Goal: Communication & Community: Ask a question

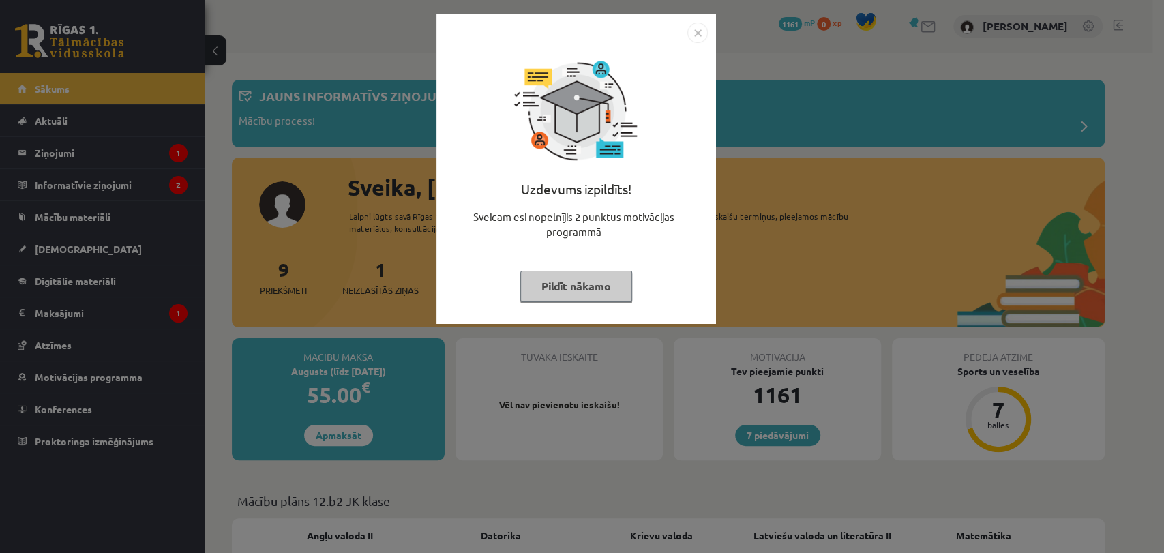
click at [698, 31] on img "Close" at bounding box center [697, 33] width 20 height 20
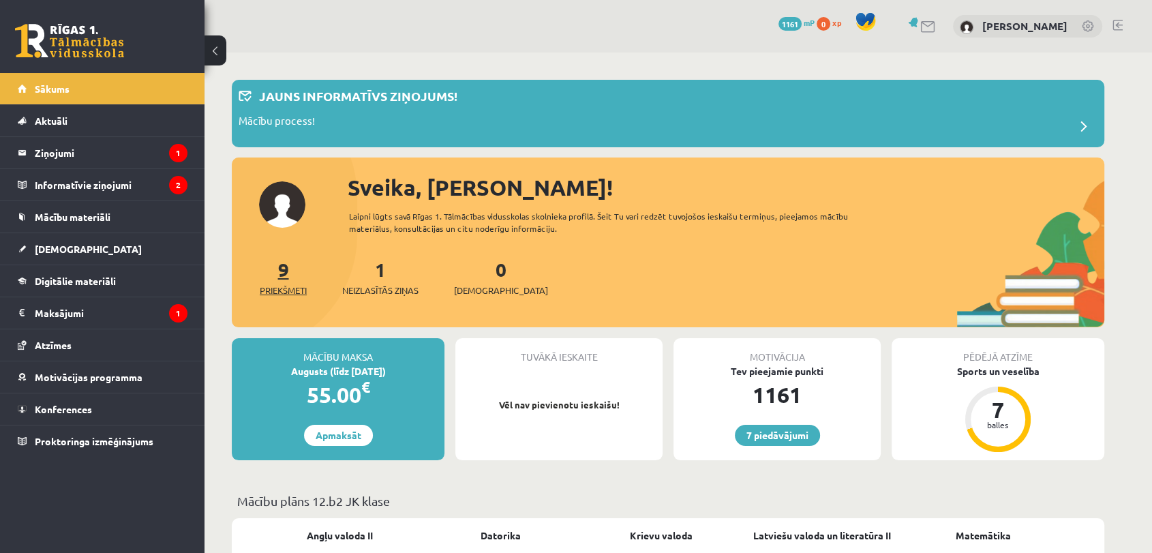
click at [293, 288] on span "Priekšmeti" at bounding box center [283, 291] width 47 height 14
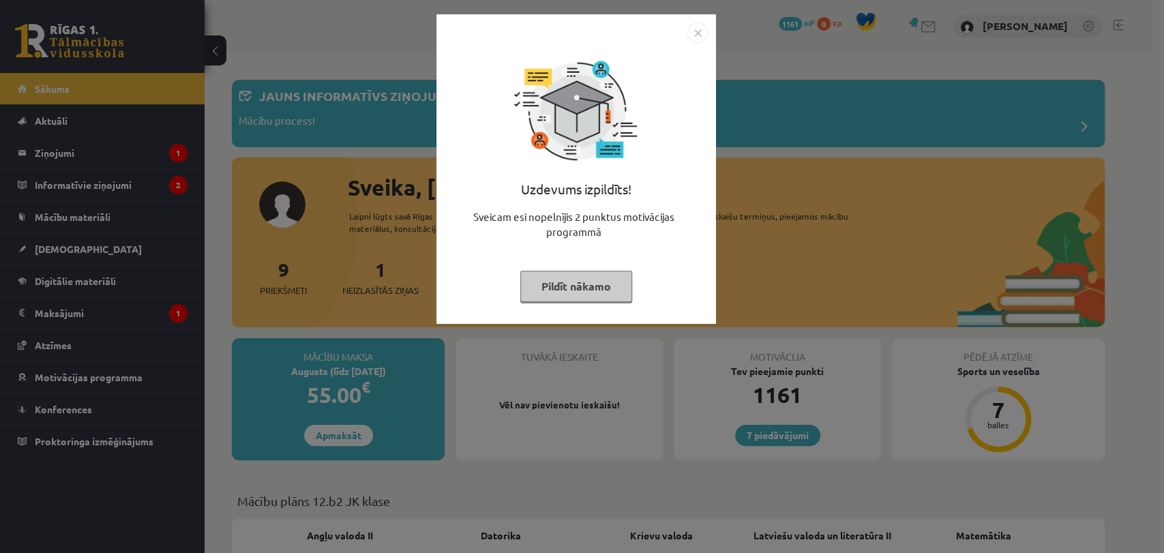
click at [704, 25] on img "Close" at bounding box center [697, 33] width 20 height 20
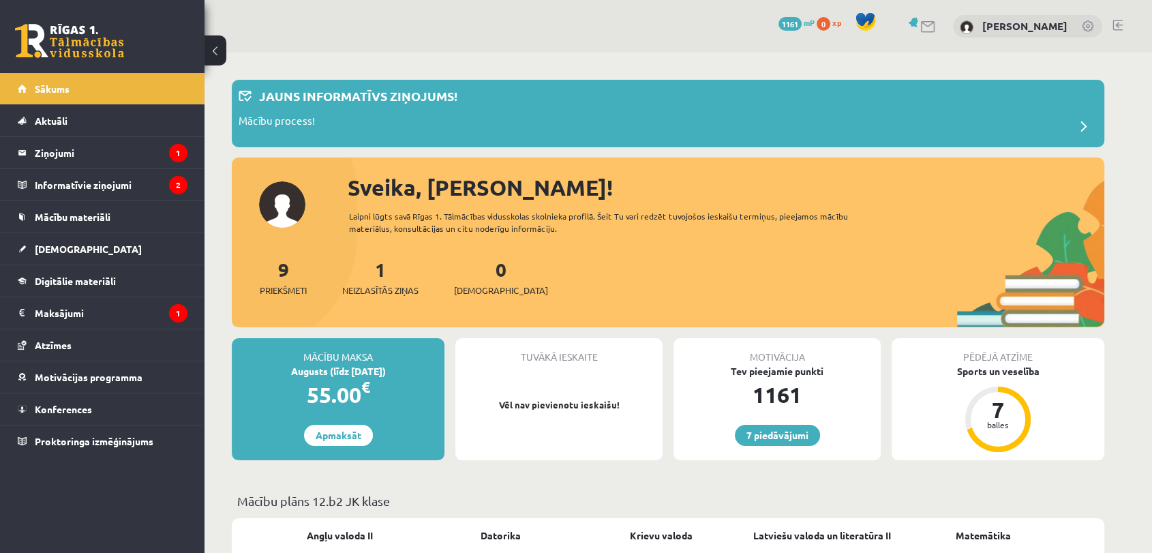
click at [704, 25] on div "7 Dāvanas 1161 mP 0 xp Dana Maderniece" at bounding box center [679, 26] width 948 height 53
click at [934, 24] on link at bounding box center [929, 27] width 16 height 12
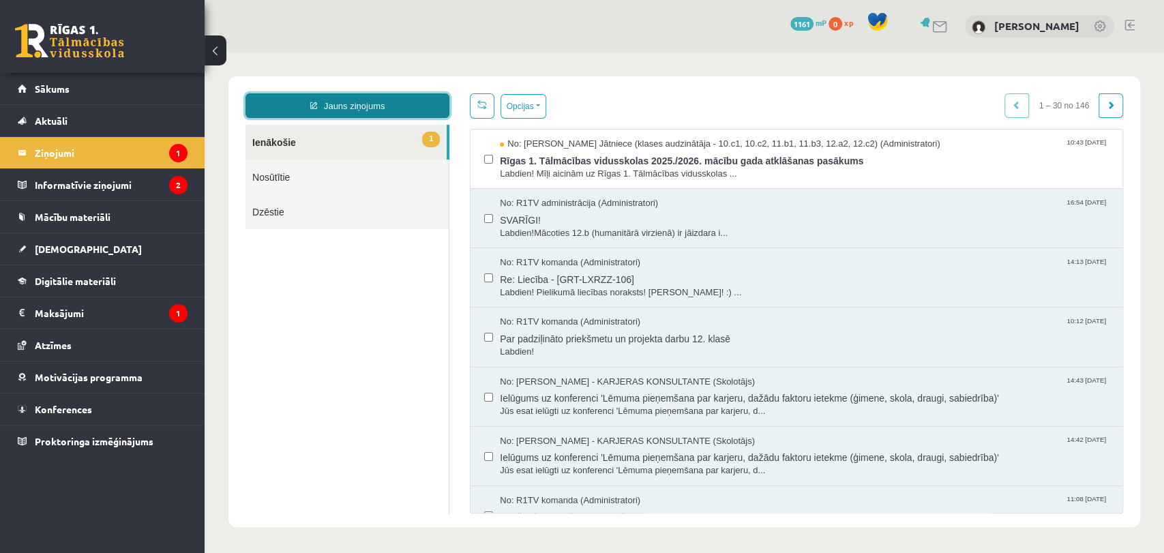
click at [380, 105] on link "Jauns ziņojums" at bounding box center [347, 105] width 204 height 25
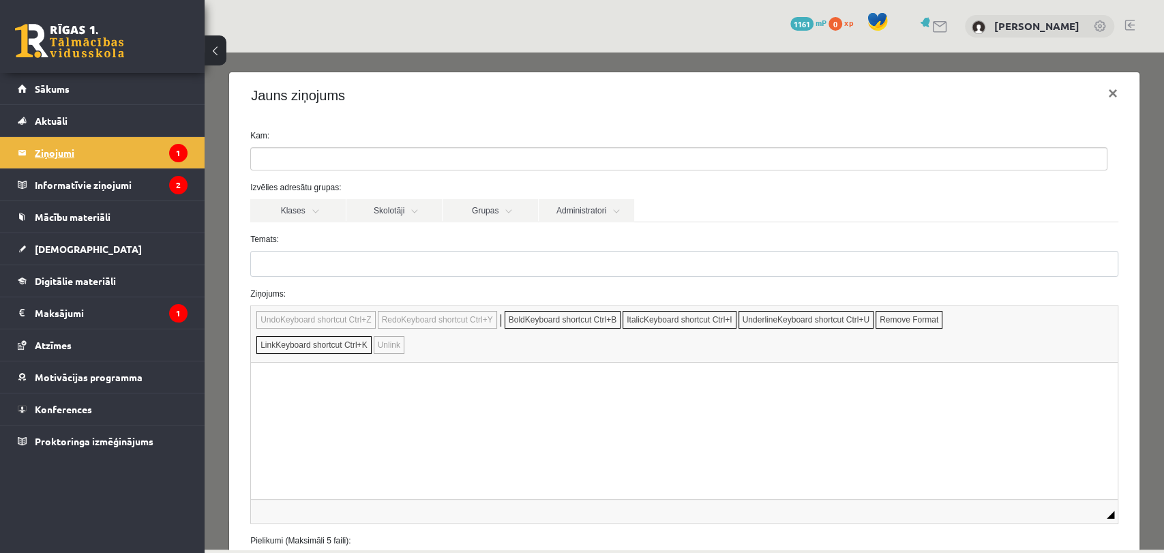
click at [175, 150] on icon "1" at bounding box center [178, 153] width 18 height 18
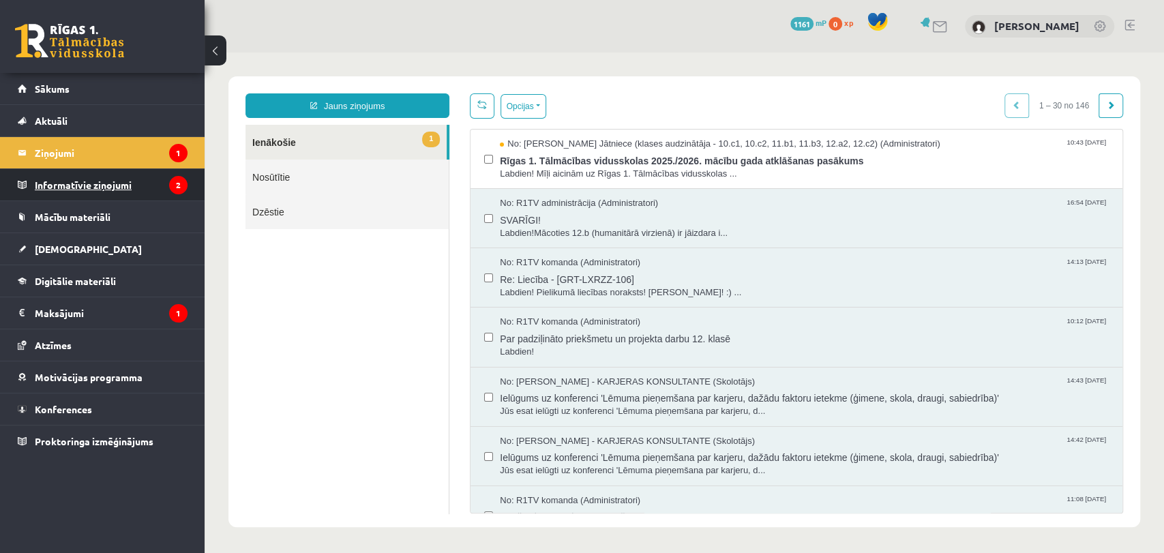
click at [135, 175] on legend "Informatīvie ziņojumi 2" at bounding box center [111, 184] width 153 height 31
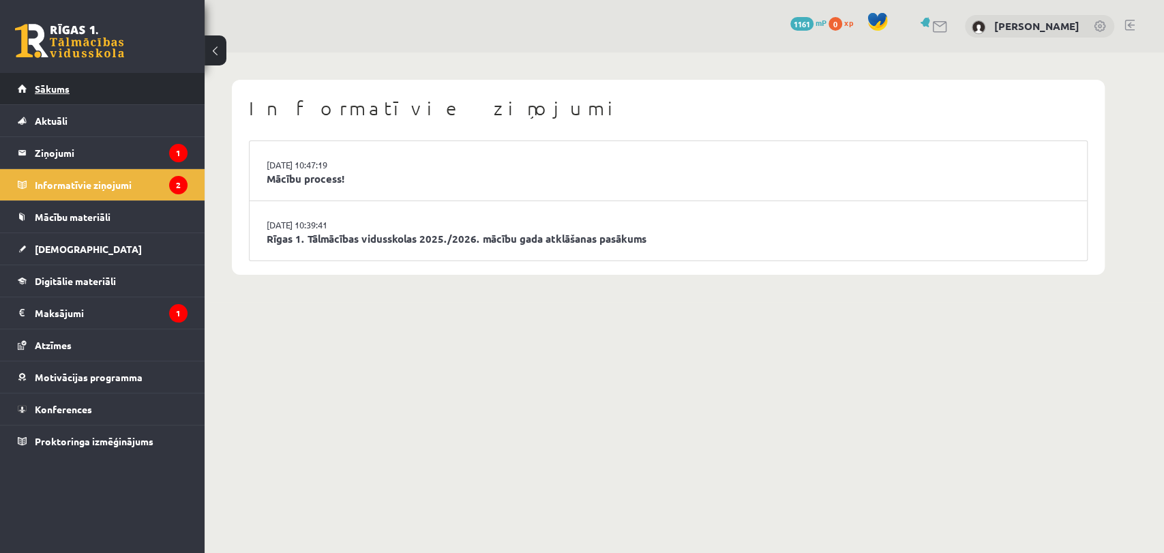
click at [82, 88] on link "Sākums" at bounding box center [103, 88] width 170 height 31
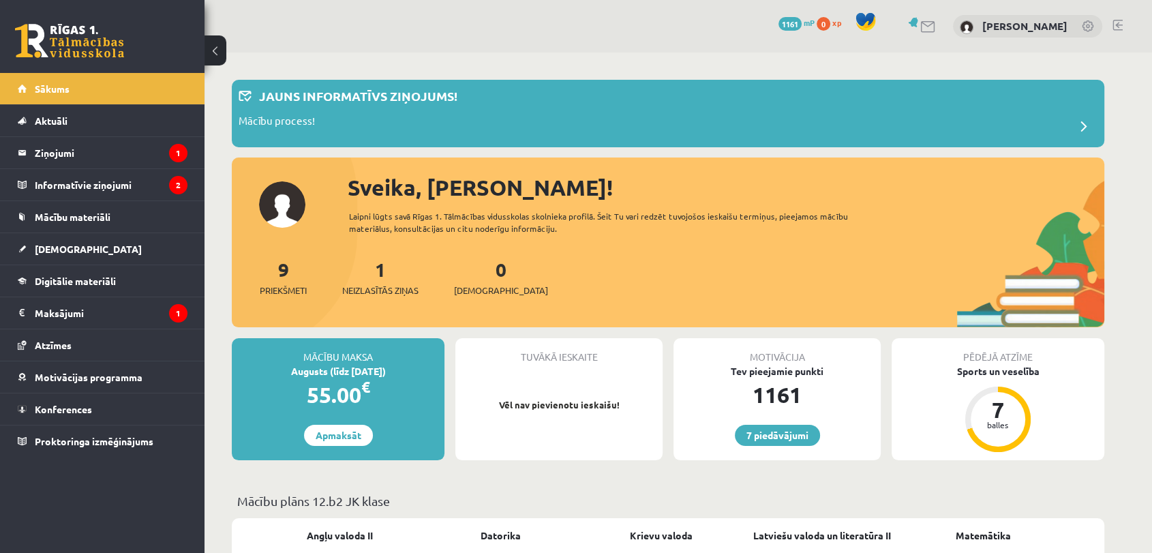
scroll to position [483, 0]
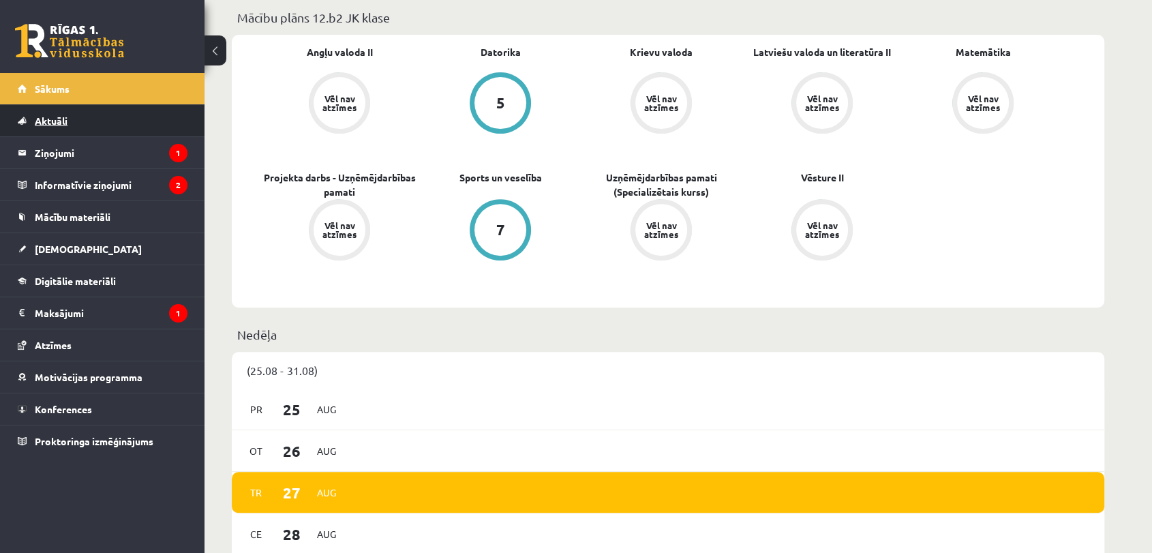
click at [59, 119] on span "Aktuāli" at bounding box center [51, 121] width 33 height 12
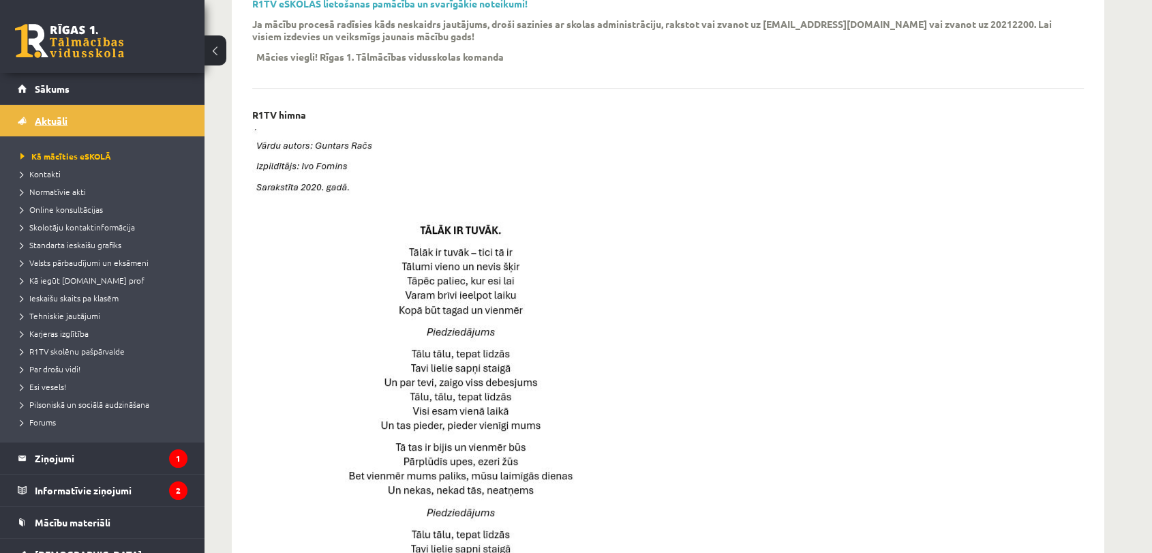
click at [59, 119] on span "Aktuāli" at bounding box center [51, 121] width 33 height 12
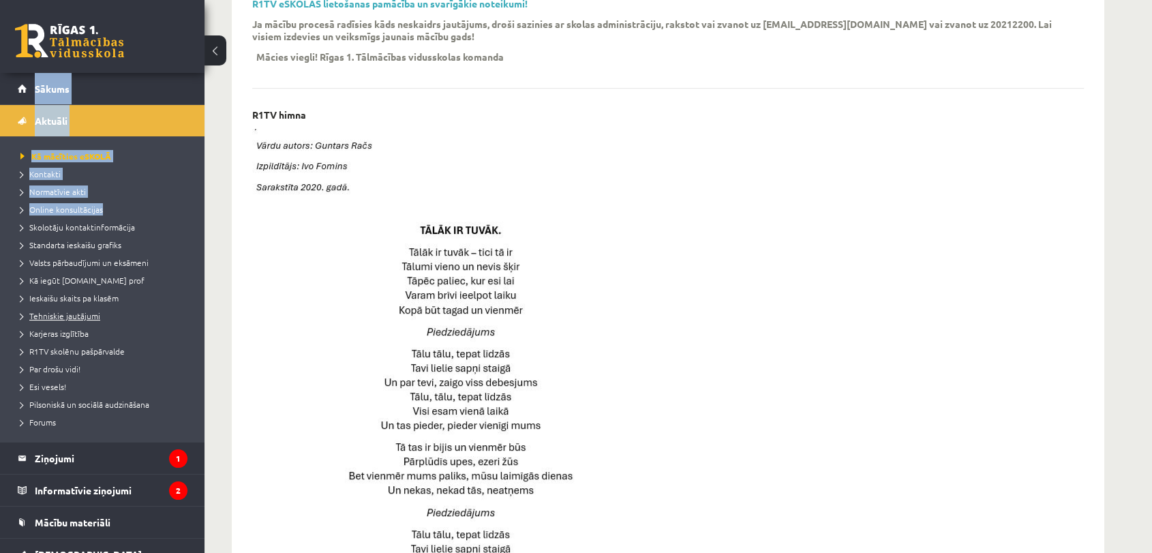
click at [155, 318] on link "Tehniskie jautājumi" at bounding box center [105, 316] width 170 height 12
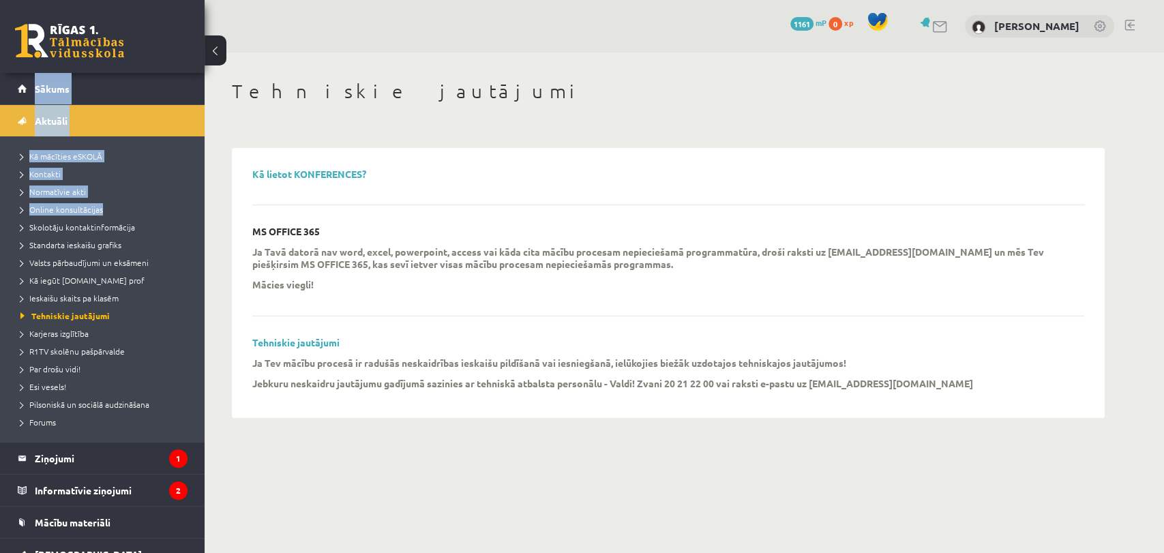
click at [939, 25] on link at bounding box center [940, 27] width 16 height 12
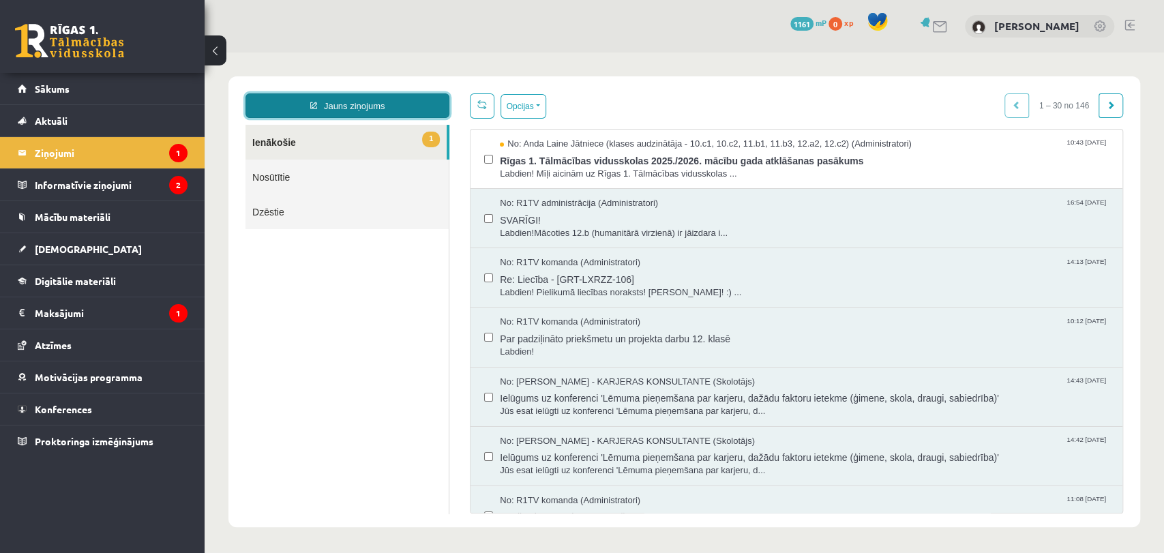
click at [390, 94] on link "Jauns ziņojums" at bounding box center [347, 105] width 204 height 25
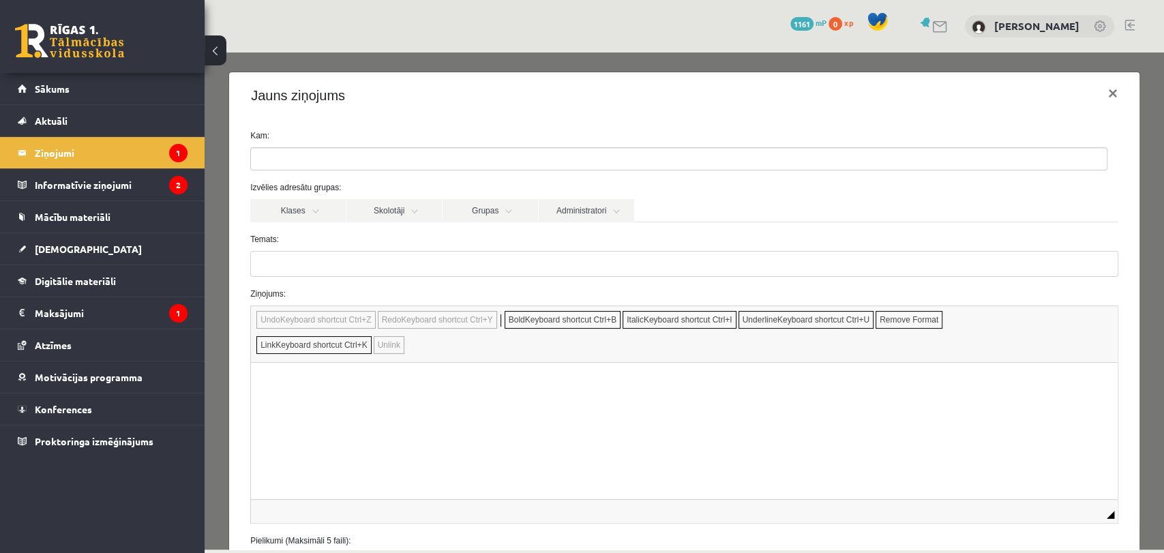
click at [396, 154] on ul at bounding box center [679, 159] width 856 height 22
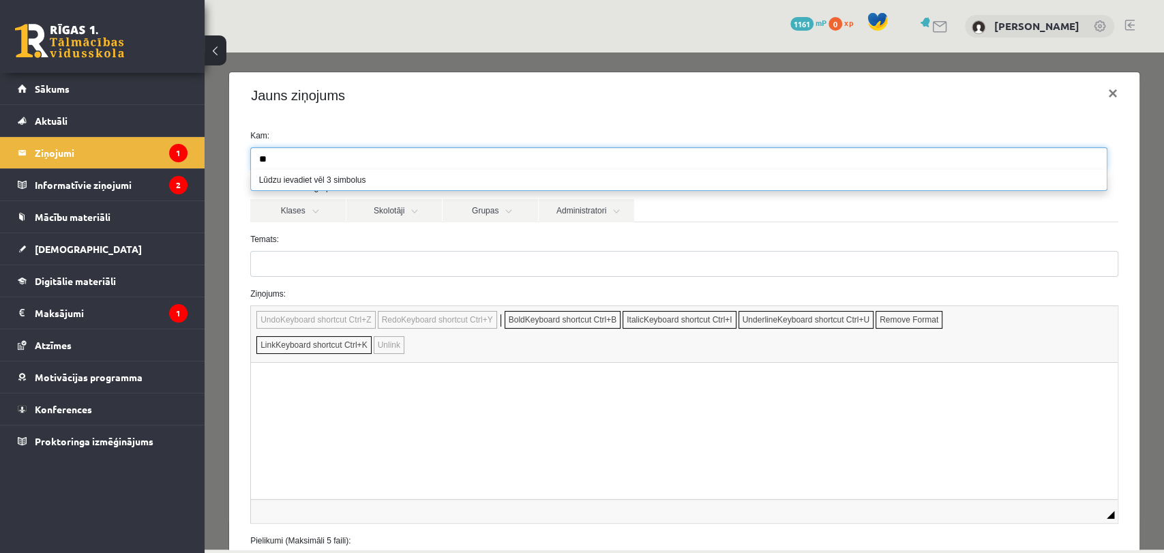
type input "*"
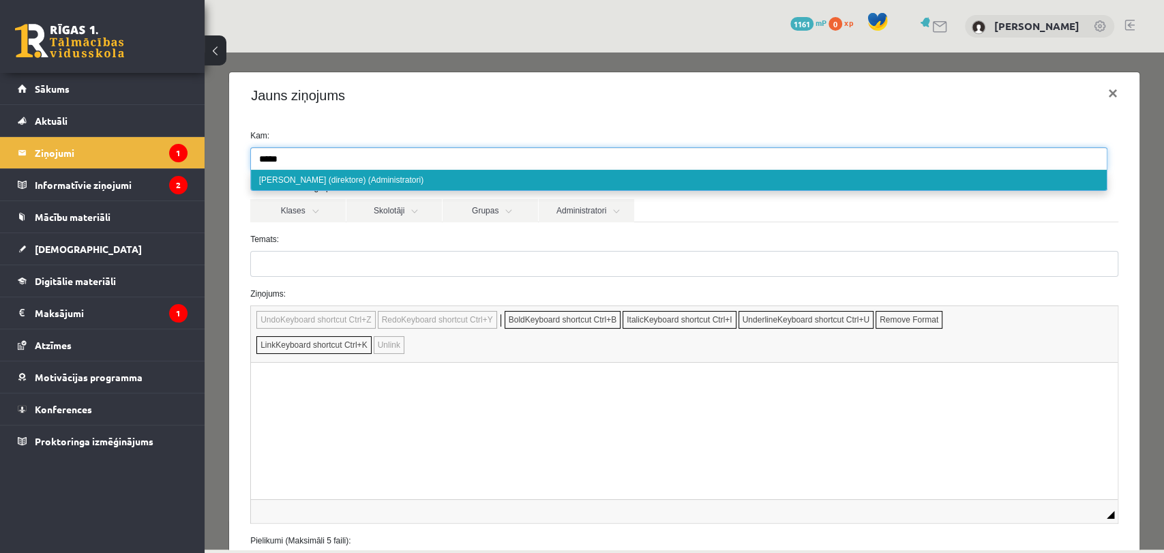
type input "*****"
select select "*"
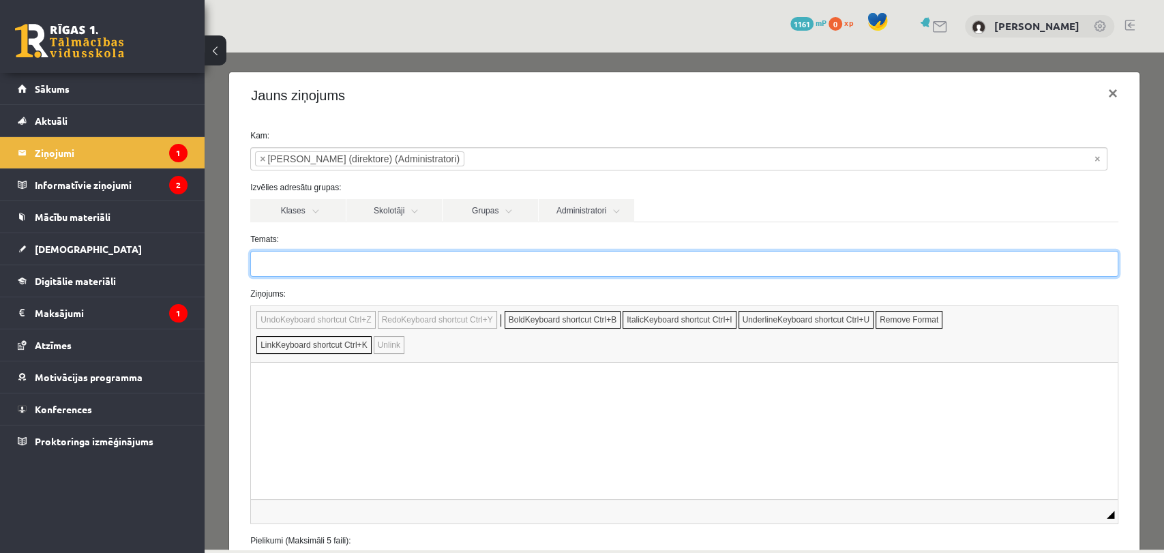
click at [363, 263] on input "Temats:" at bounding box center [684, 264] width 868 height 26
type input "*"
type input "*******"
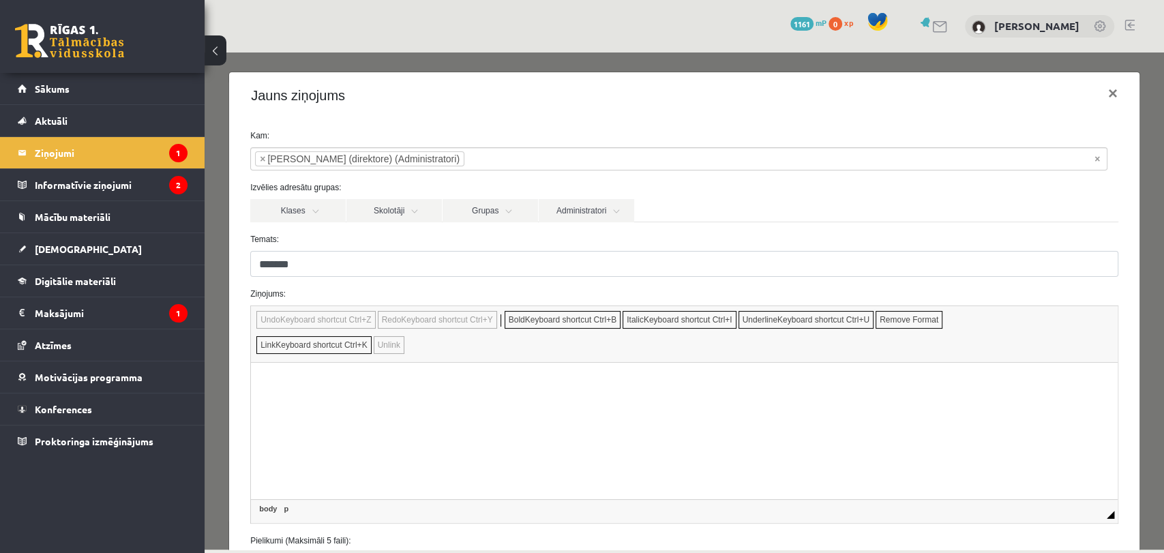
click at [308, 404] on html at bounding box center [684, 384] width 867 height 42
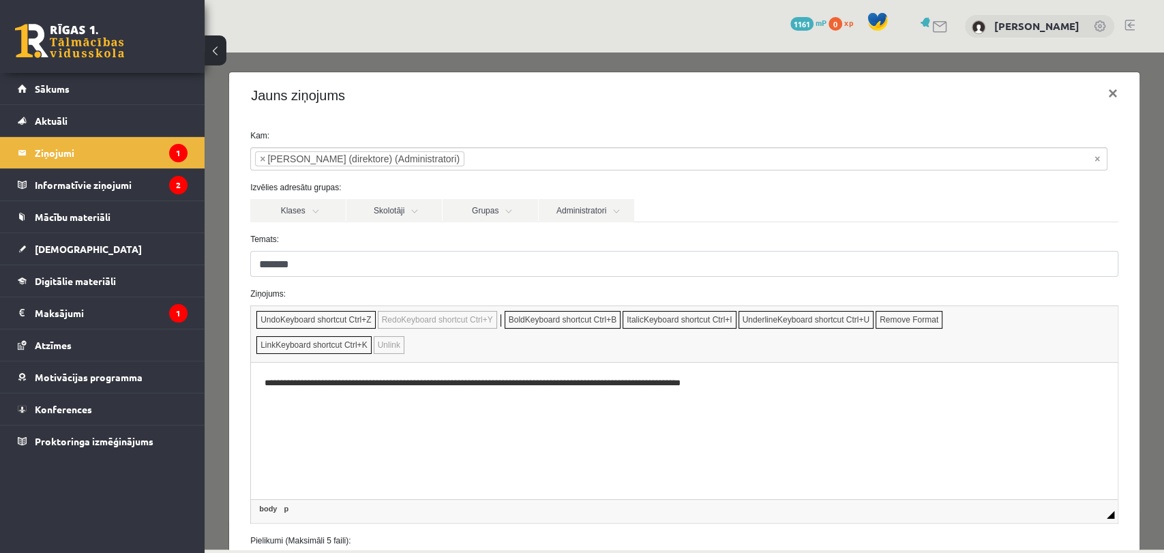
scroll to position [116, 0]
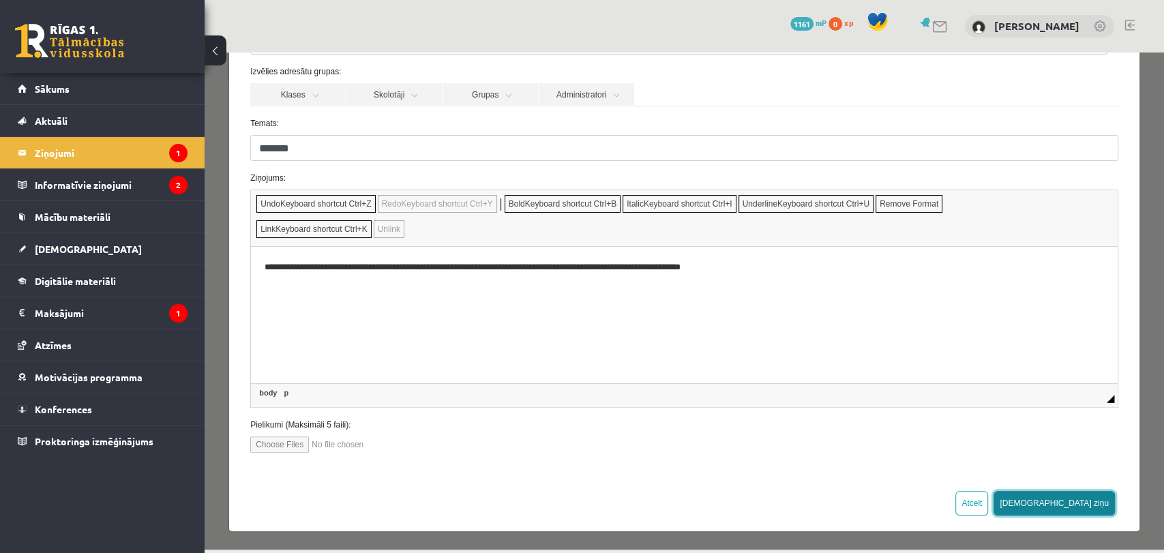
click at [1095, 498] on button "[DEMOGRAPHIC_DATA] ziņu" at bounding box center [1054, 503] width 121 height 25
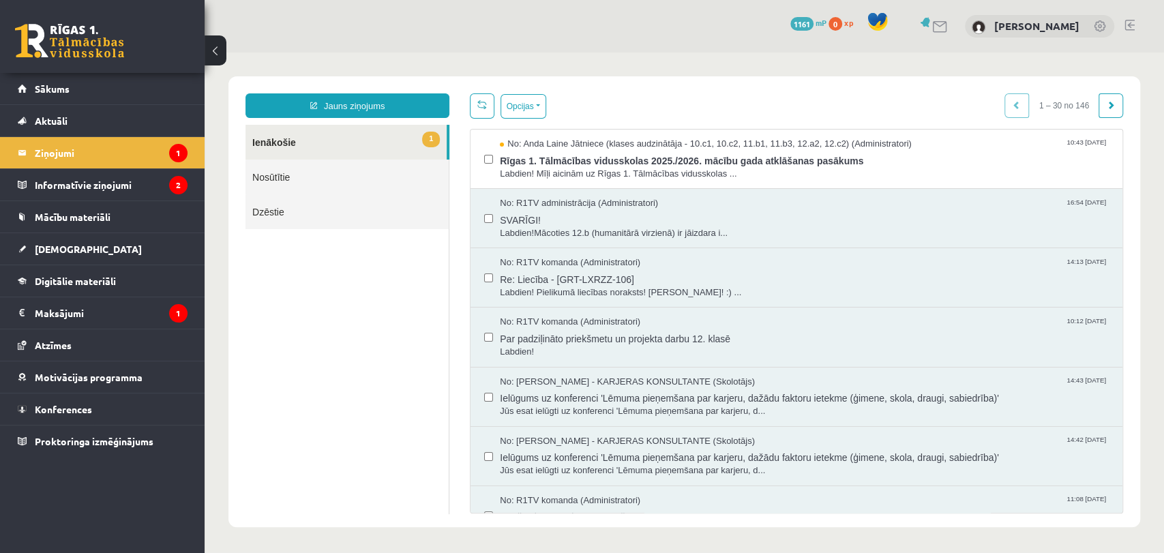
scroll to position [0, 0]
